Goal: Information Seeking & Learning: Learn about a topic

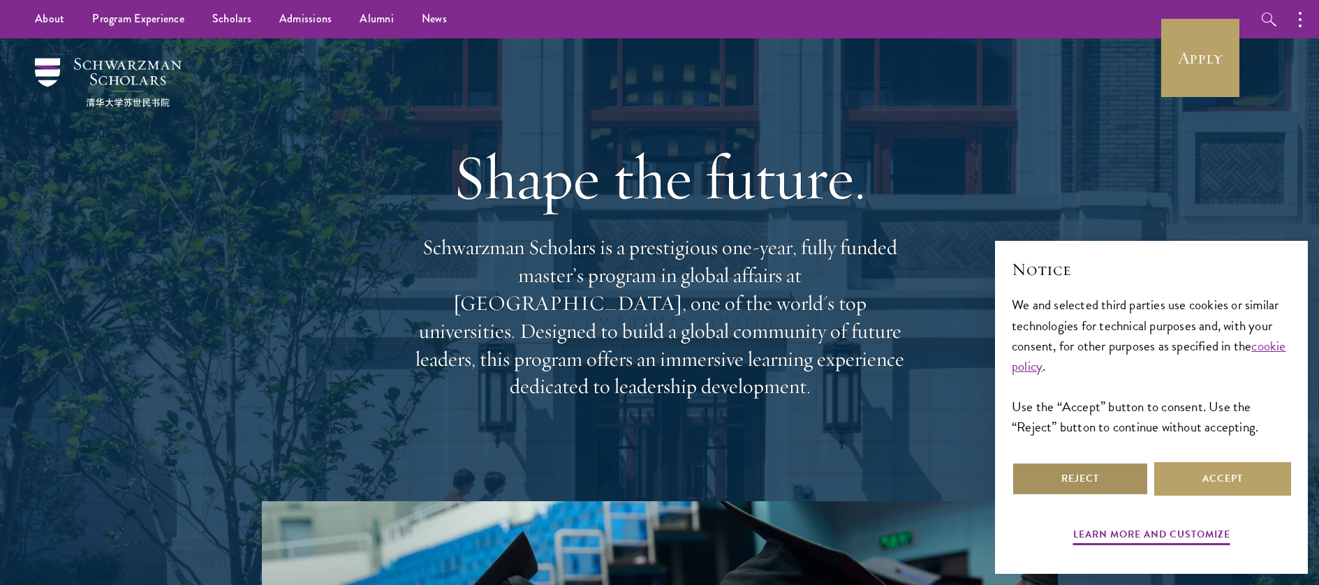
click at [1102, 485] on button "Reject" at bounding box center [1079, 479] width 137 height 34
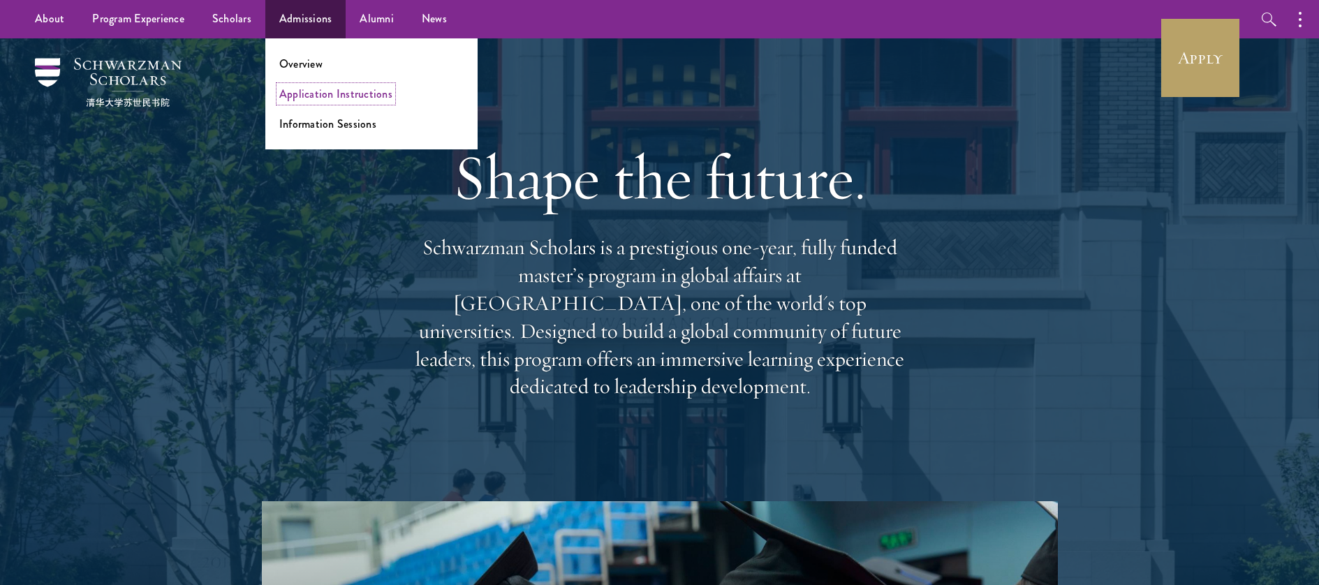
click at [304, 96] on link "Application Instructions" at bounding box center [335, 94] width 113 height 16
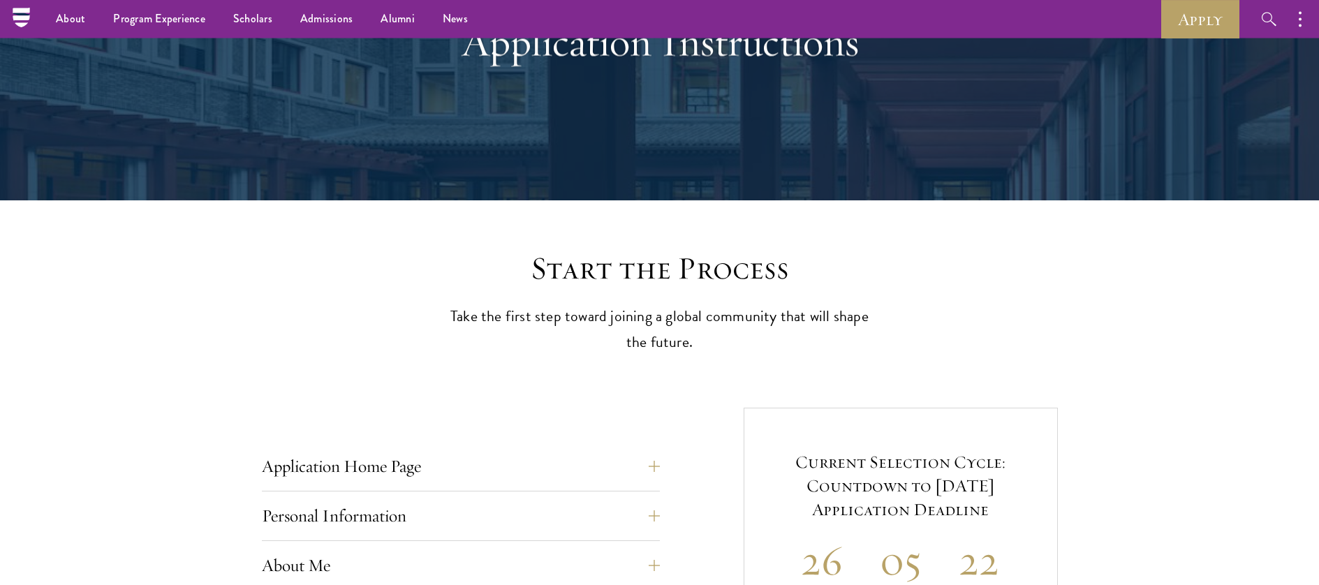
scroll to position [145, 0]
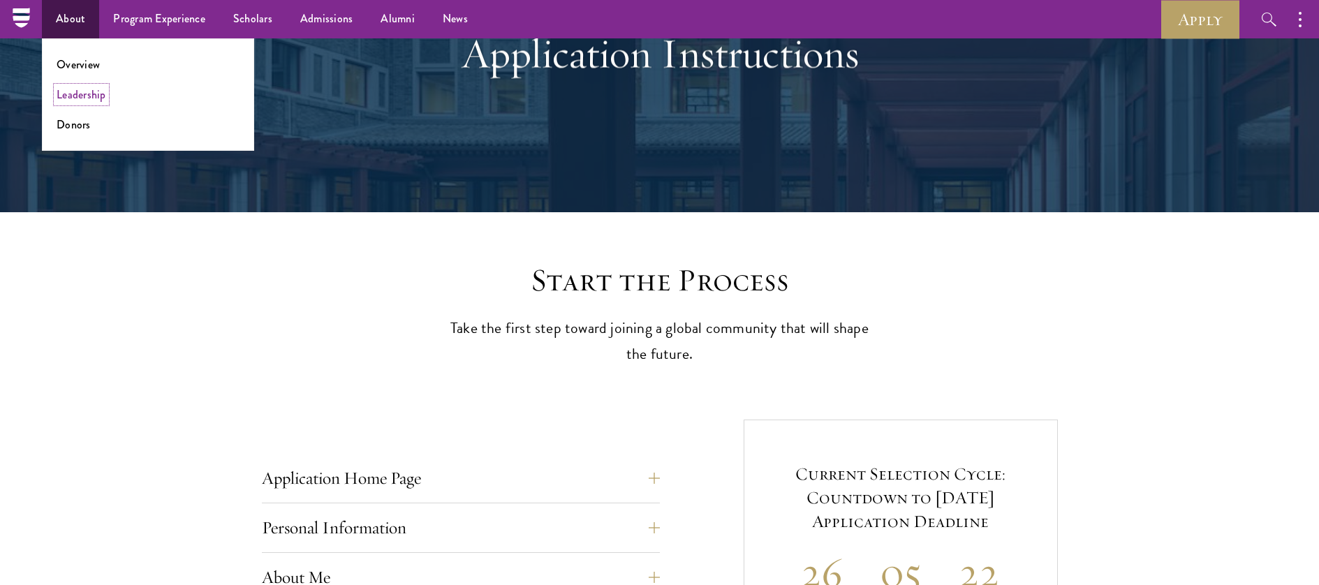
click at [82, 96] on link "Leadership" at bounding box center [82, 95] width 50 height 16
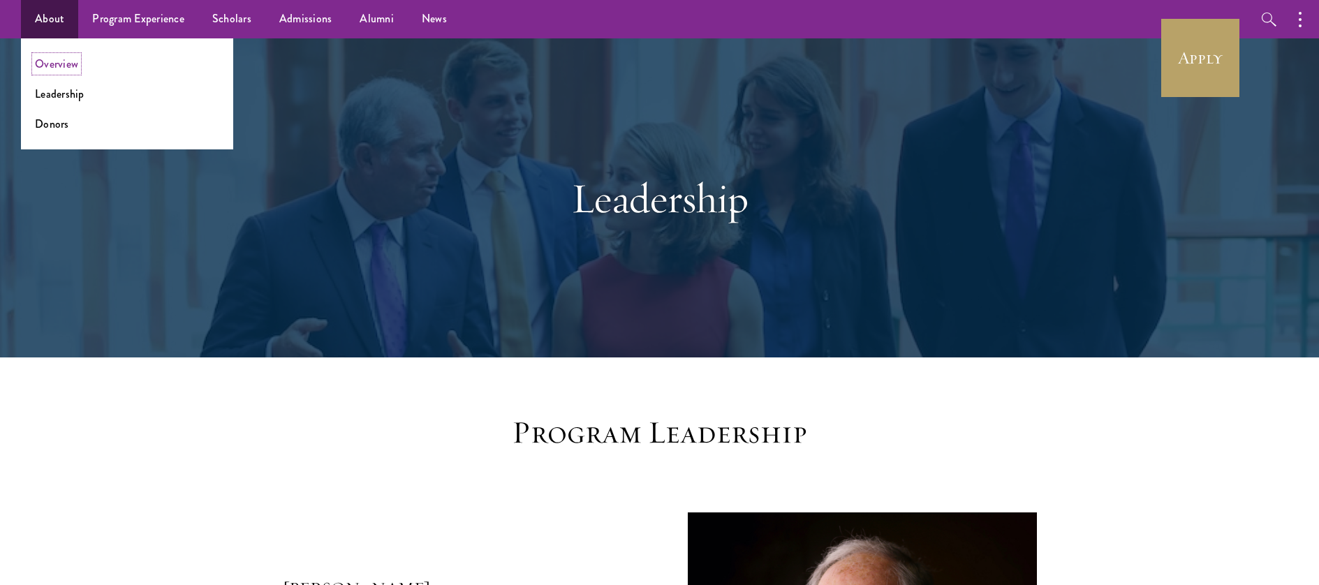
click at [56, 61] on link "Overview" at bounding box center [56, 64] width 43 height 16
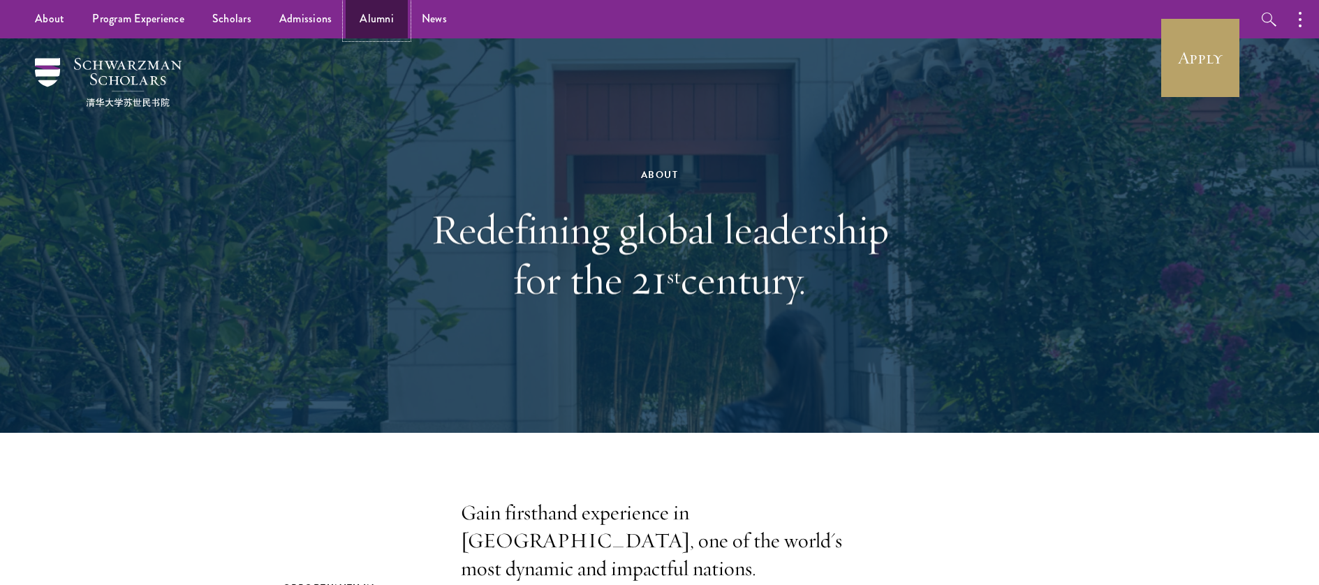
click at [364, 17] on link "Alumni" at bounding box center [377, 19] width 62 height 38
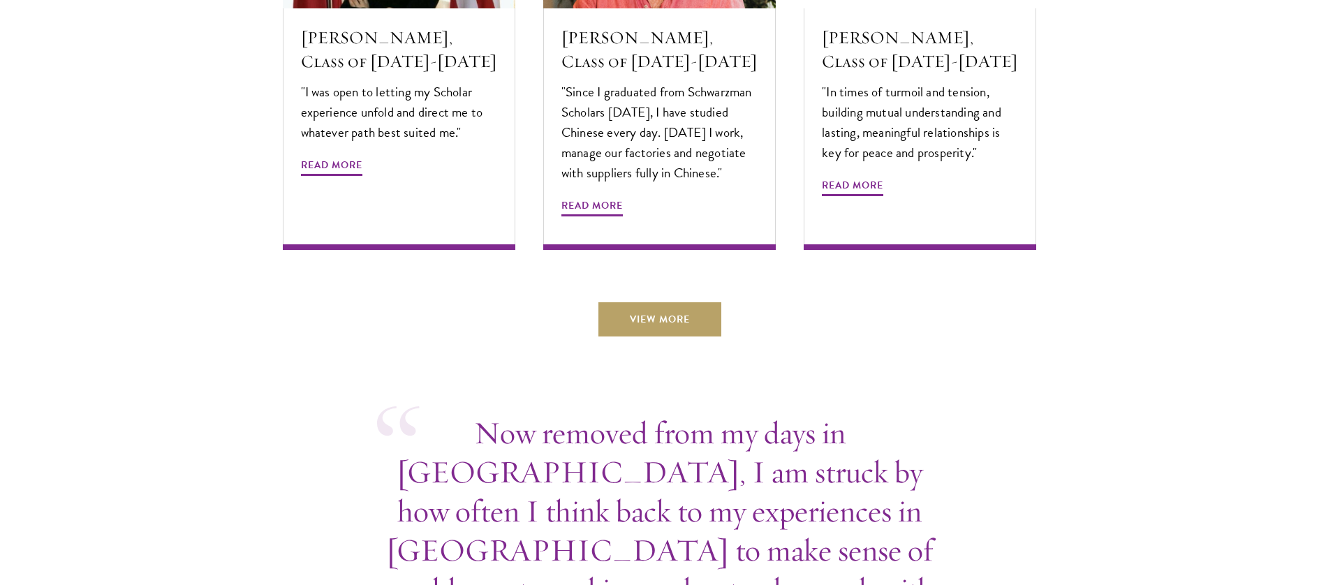
scroll to position [4945, 0]
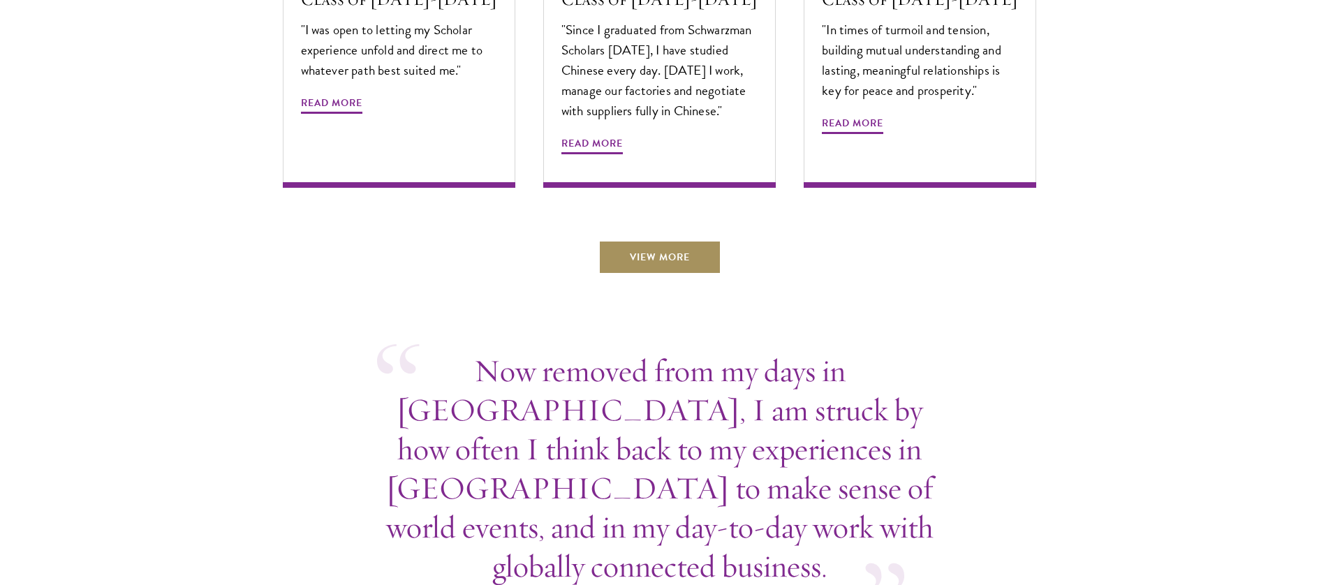
click at [683, 240] on link "View More" at bounding box center [659, 257] width 123 height 34
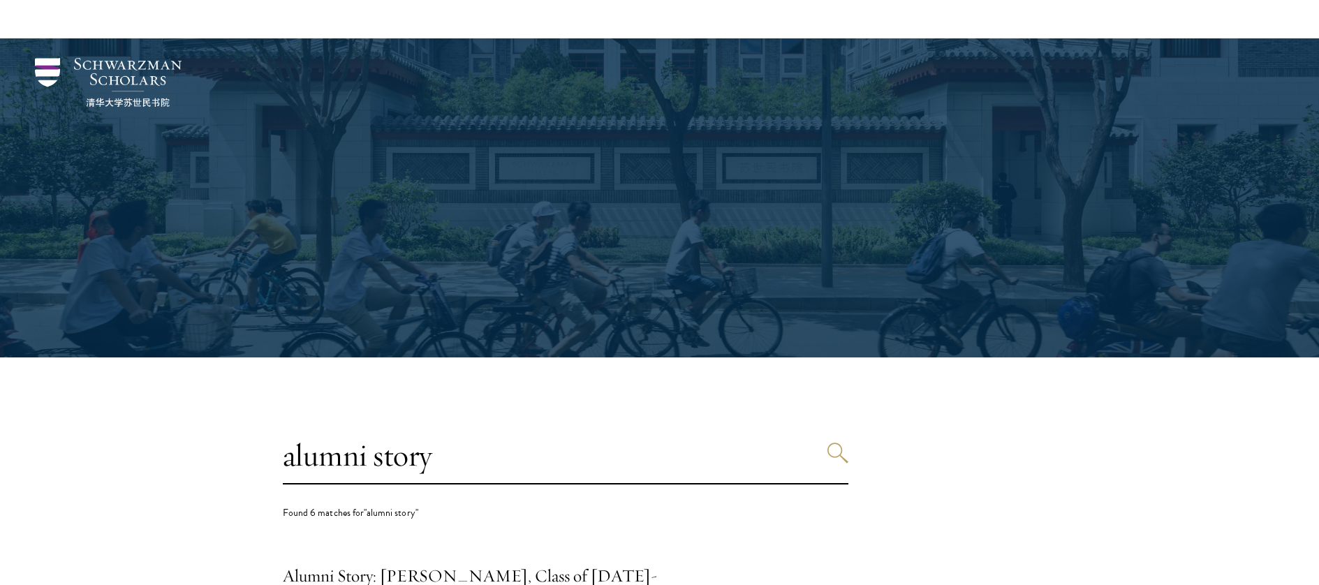
scroll to position [1094, 0]
